Goal: Information Seeking & Learning: Learn about a topic

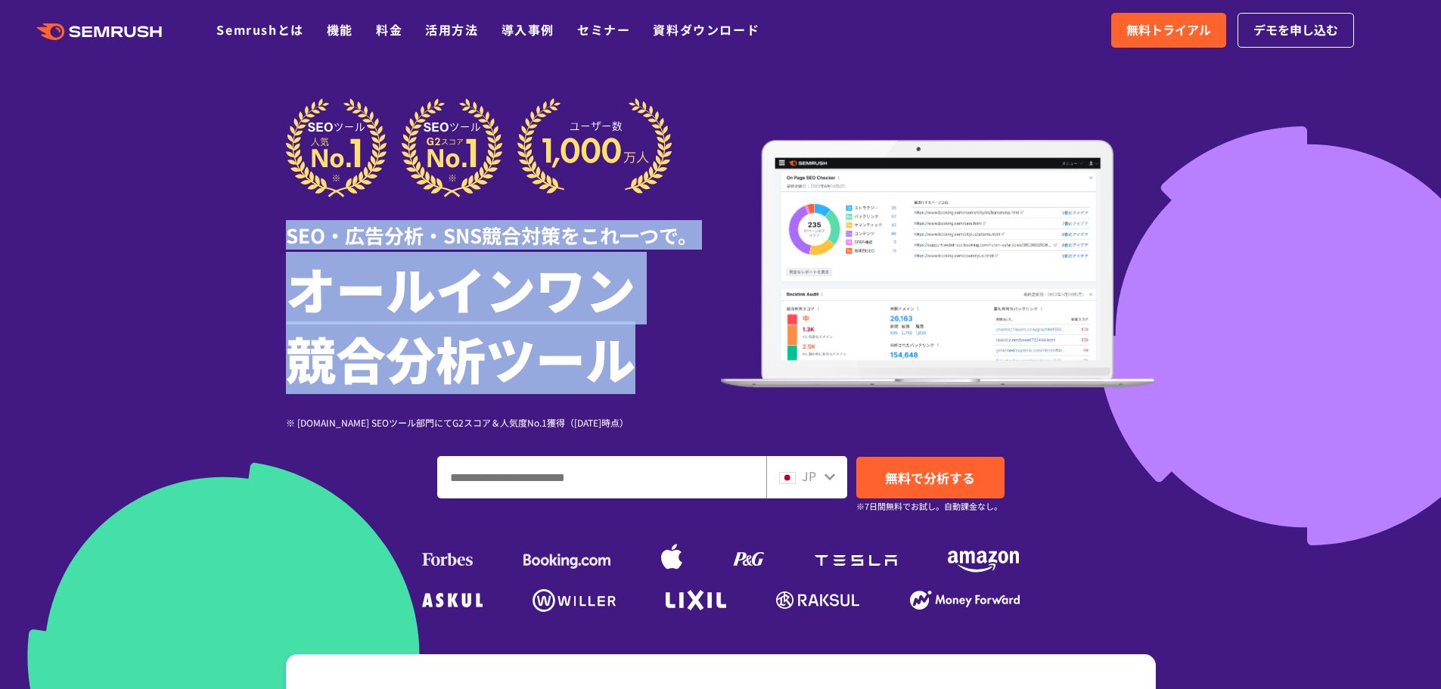
drag, startPoint x: 640, startPoint y: 371, endPoint x: 286, endPoint y: 241, distance: 377.4
click at [286, 241] on div "SEO・広告分析・SNS競合対策をこれ一つで。 オールインワン 競合分析ツール ※ [DOMAIN_NAME] SEOツール部門にてG2スコア＆人気度No.1…" at bounding box center [503, 263] width 435 height 331
copy div "SEO・広告分析・SNS競合対策をこれ一つで。 オールインワン 競合分析ツール"
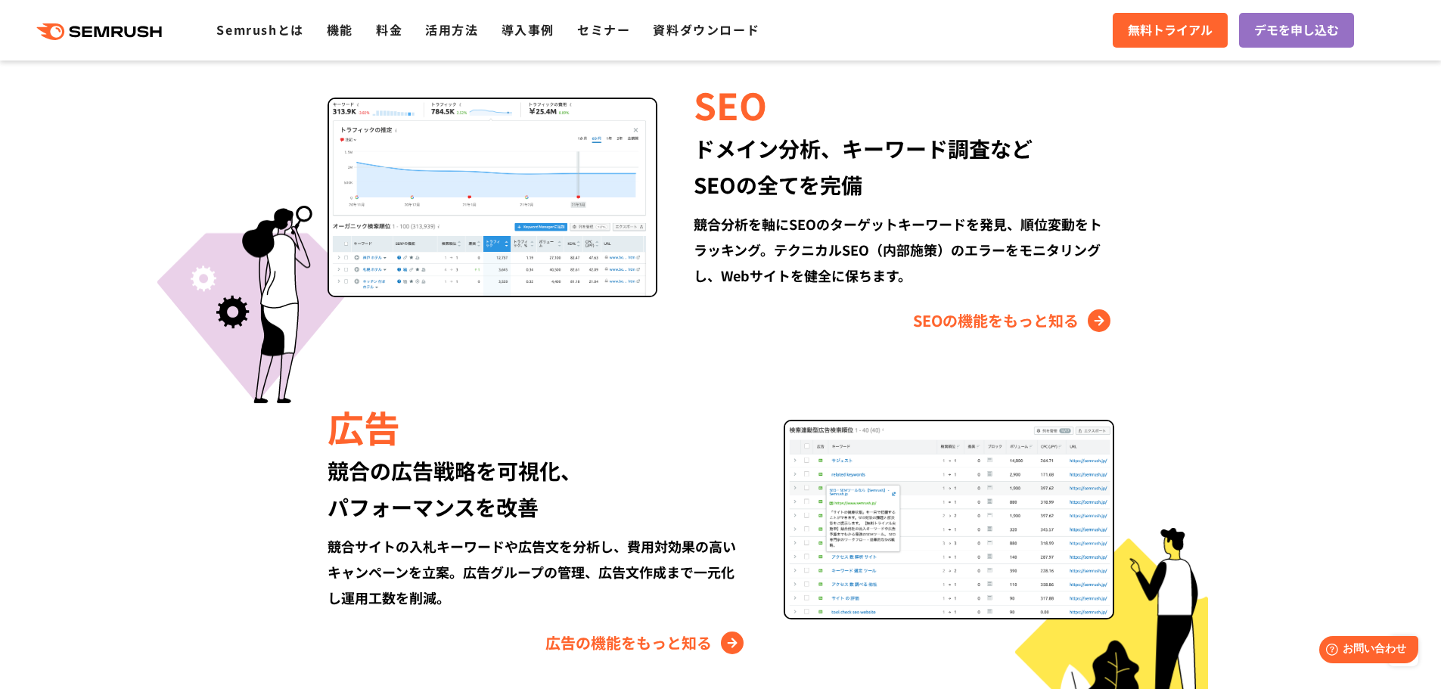
scroll to position [1437, 0]
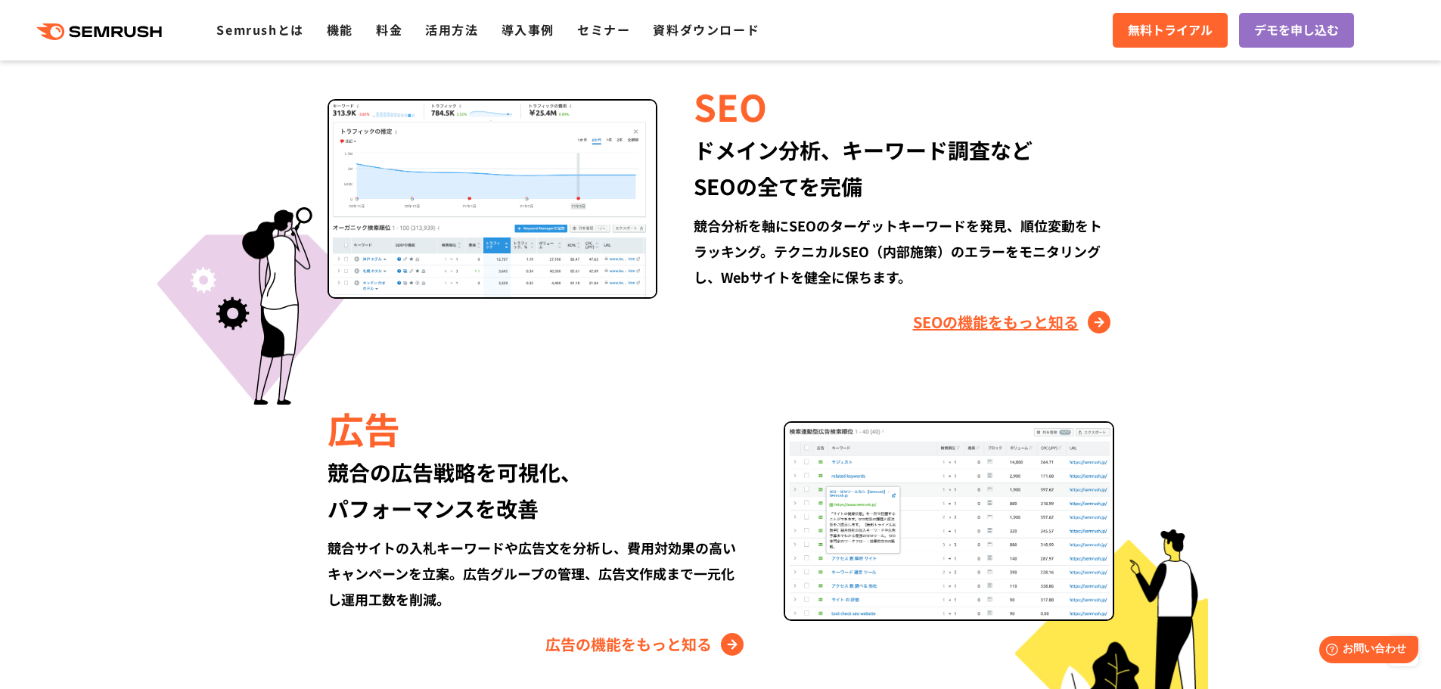
click at [982, 324] on link "SEOの機能をもっと知る" at bounding box center [1013, 322] width 201 height 24
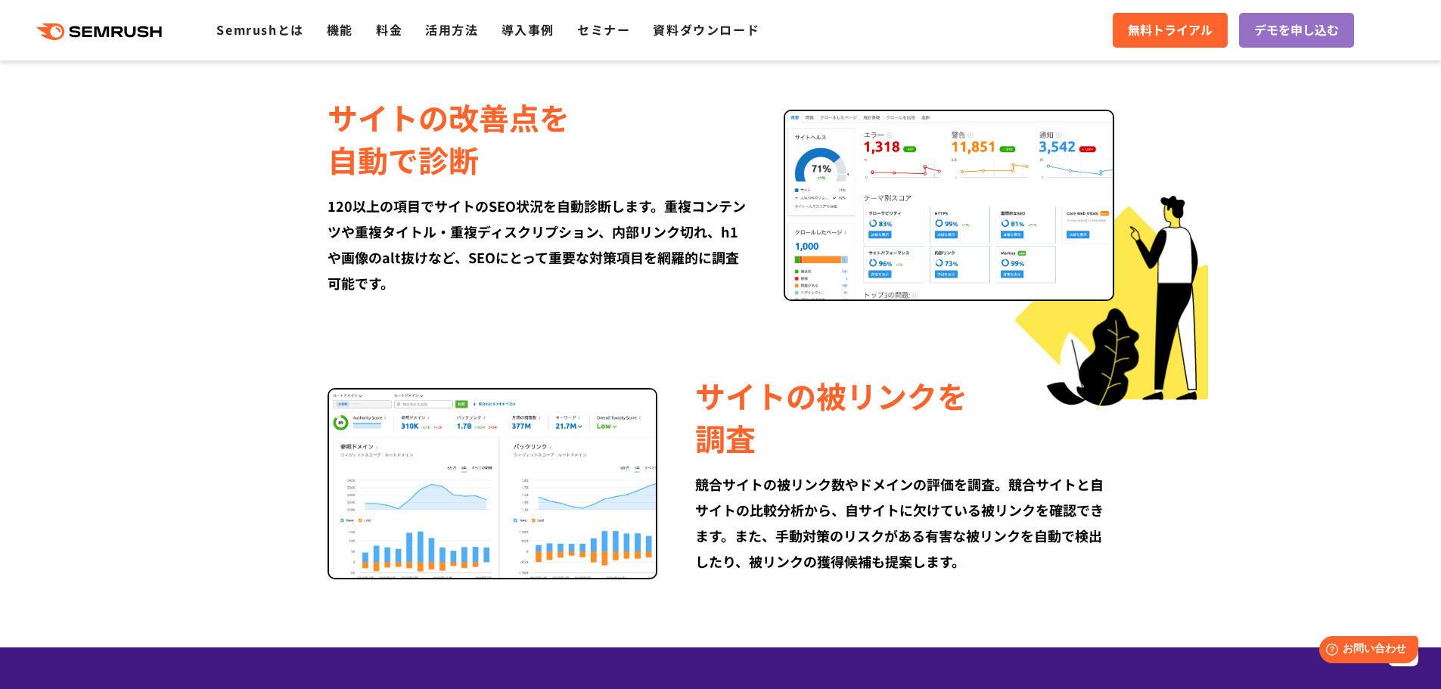
scroll to position [1967, 0]
